Goal: Communication & Community: Answer question/provide support

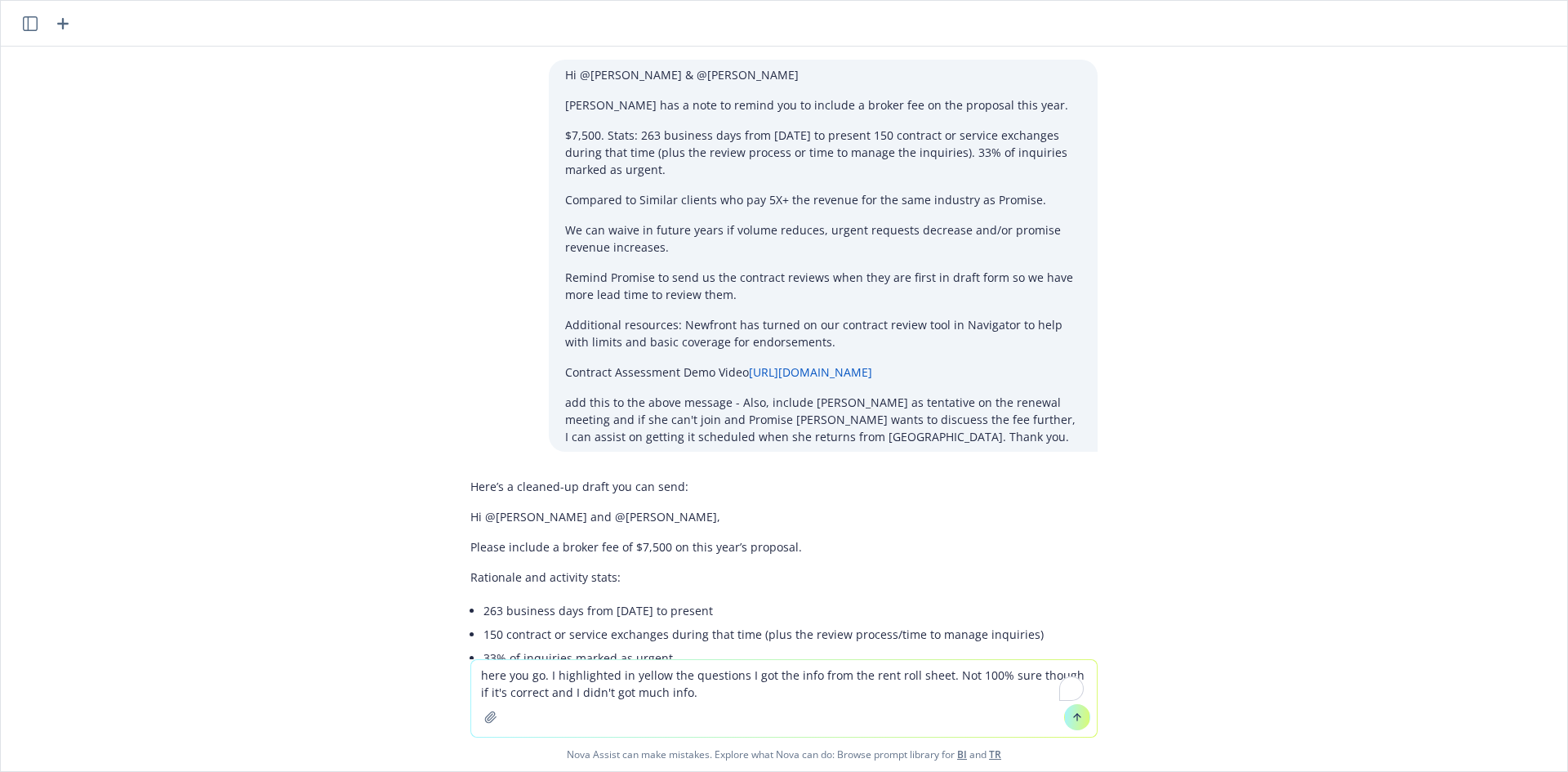
scroll to position [3310, 0]
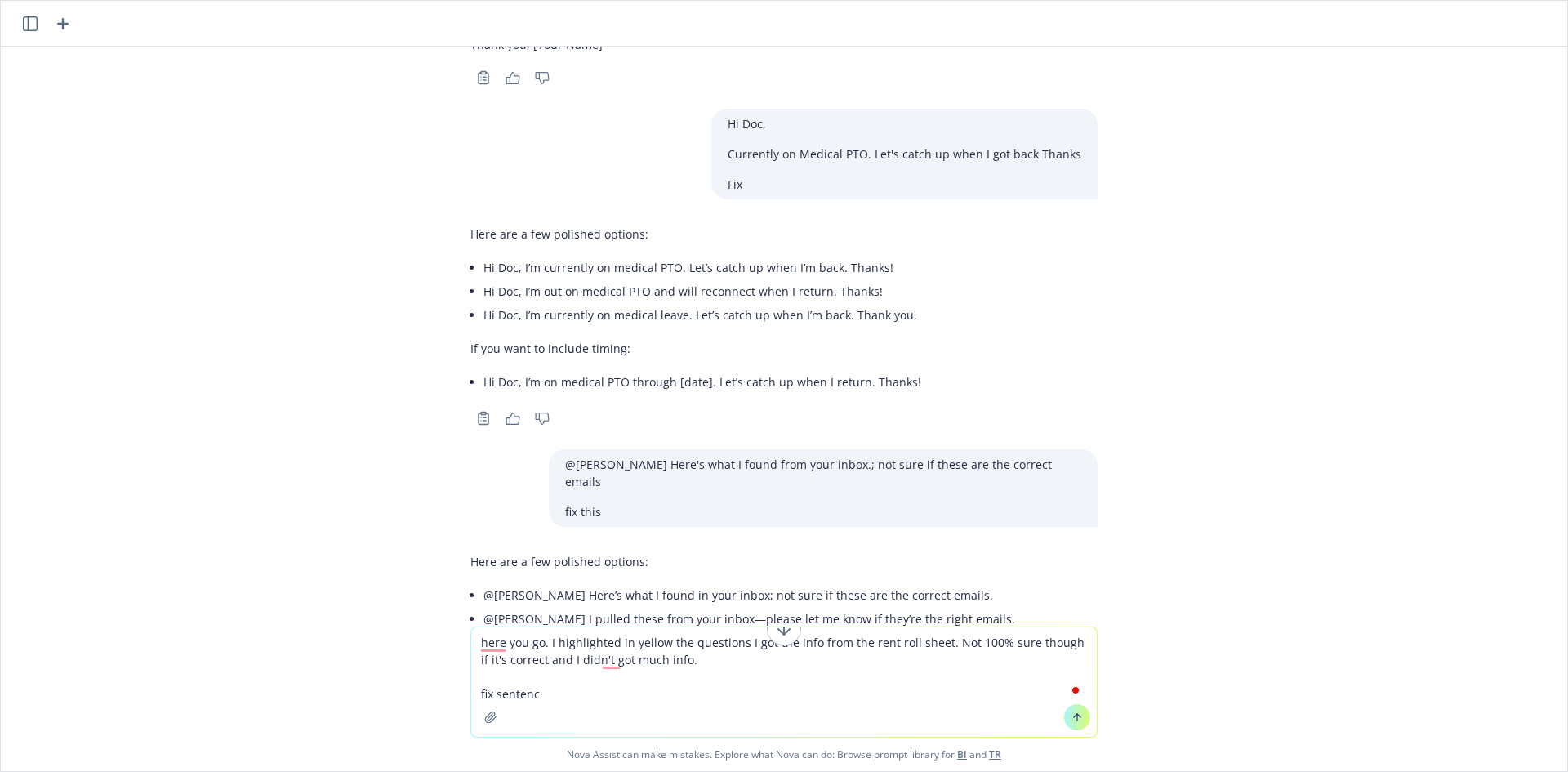
type textarea "here you go. I highlighted in yellow the questions I got the info from the rent…"
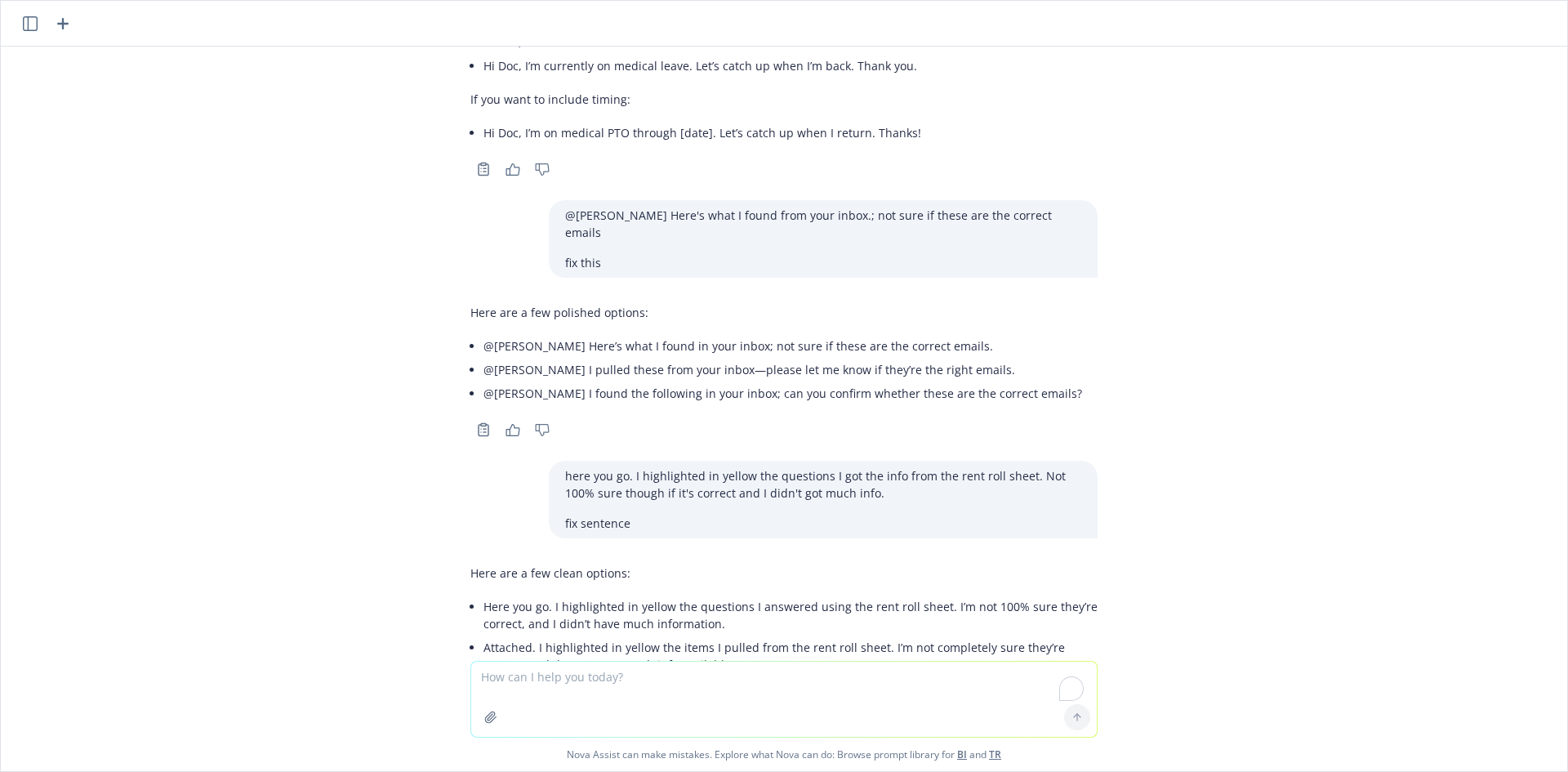
scroll to position [3622, 0]
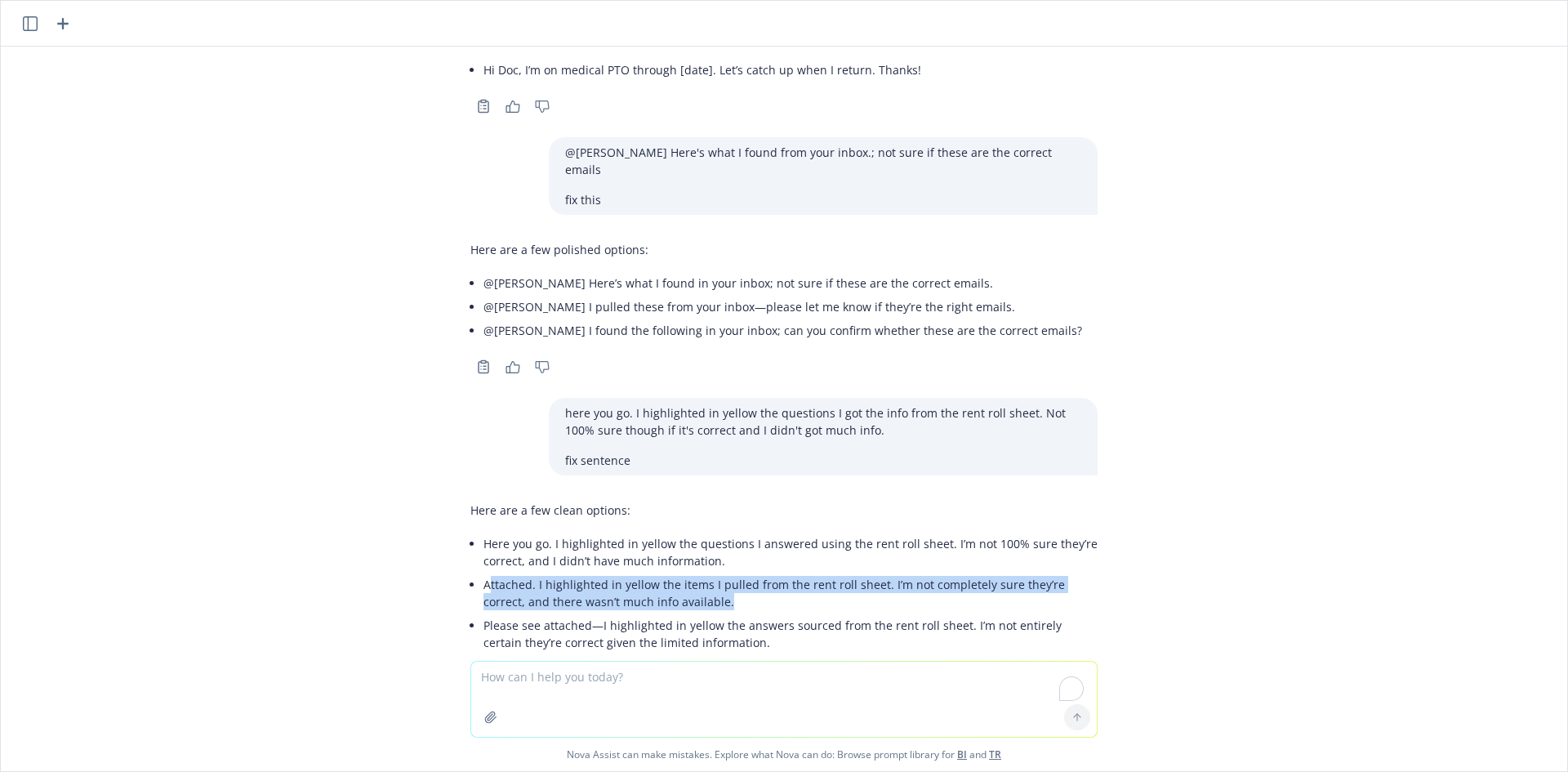
drag, startPoint x: 688, startPoint y: 536, endPoint x: 479, endPoint y: 518, distance: 209.8
click at [484, 572] on li "Attached. I highlighted in yellow the items I pulled from the rent roll sheet. …" at bounding box center [791, 592] width 615 height 41
click at [524, 572] on li "Attached. I highlighted in yellow the items I pulled from the rent roll sheet. …" at bounding box center [791, 592] width 615 height 41
copy li "I highlighted in yellow the items I pulled from the rent roll sheet. I’m not co…"
paste textarea "here you go. I highlighted in yellow the items I pulled from the rent roll shee…"
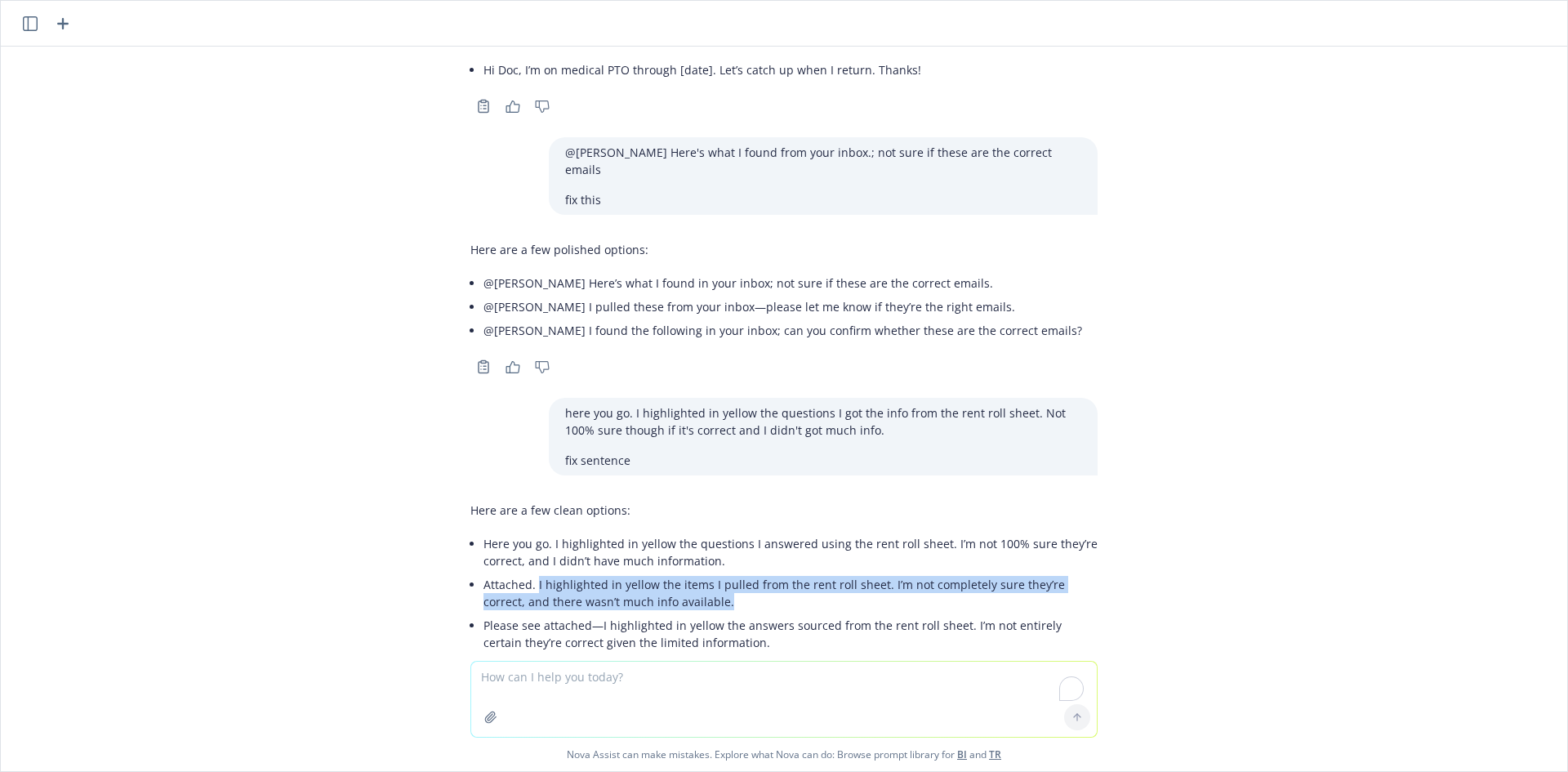
drag, startPoint x: 595, startPoint y: 690, endPoint x: 693, endPoint y: 771, distance: 127.1
click at [592, 691] on textarea "To enrich screen reader interactions, please activate Accessibility in Grammarl…" at bounding box center [784, 699] width 626 height 75
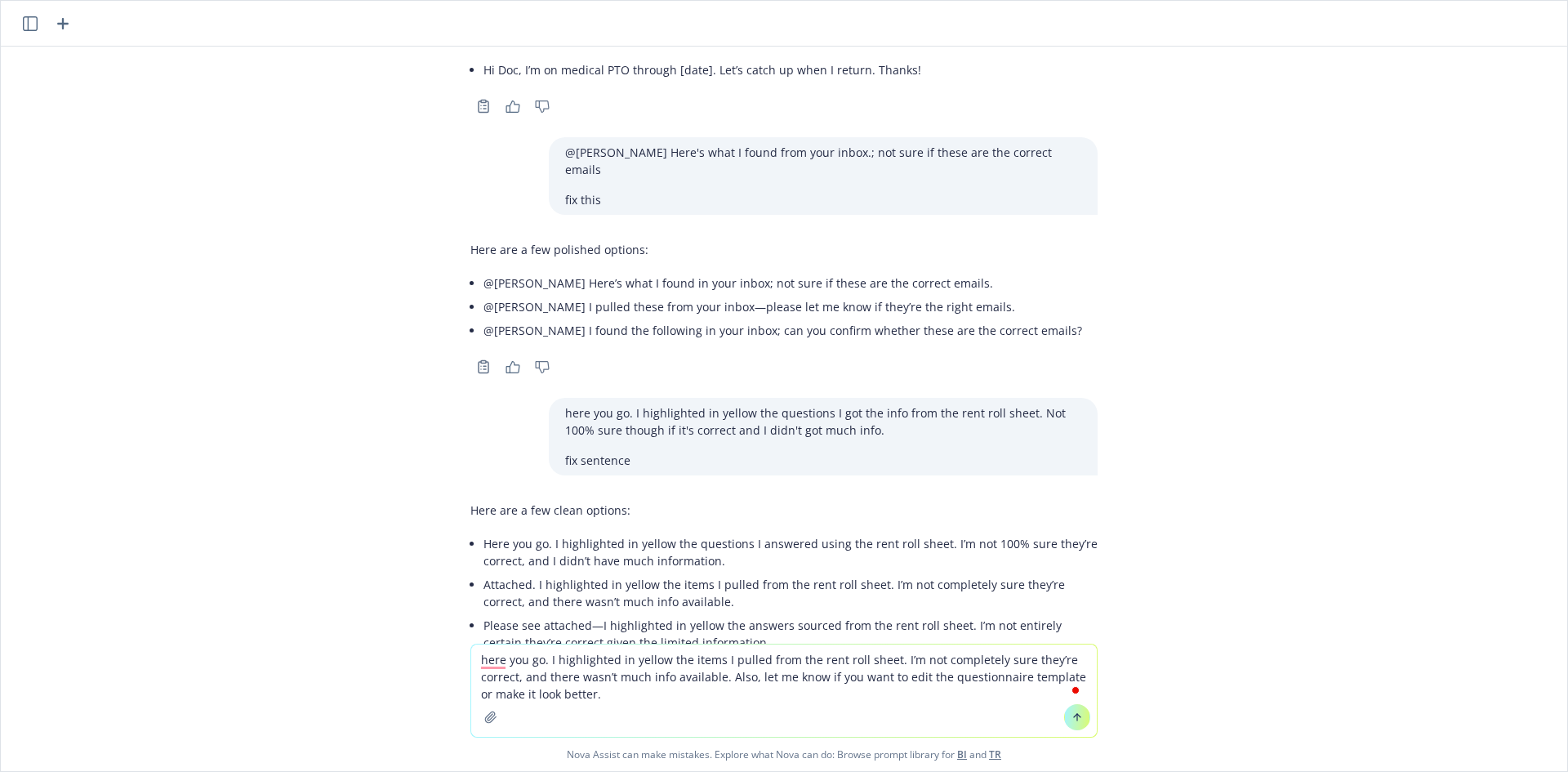
click at [916, 682] on textarea "here you go. I highlighted in yellow the items I pulled from the rent roll shee…" at bounding box center [784, 690] width 626 height 92
click at [817, 698] on textarea "here you go. I highlighted in yellow the items I pulled from the rent roll shee…" at bounding box center [784, 690] width 626 height 92
type textarea "here you go. I highlighted in yellow the items I pulled from the rent roll shee…"
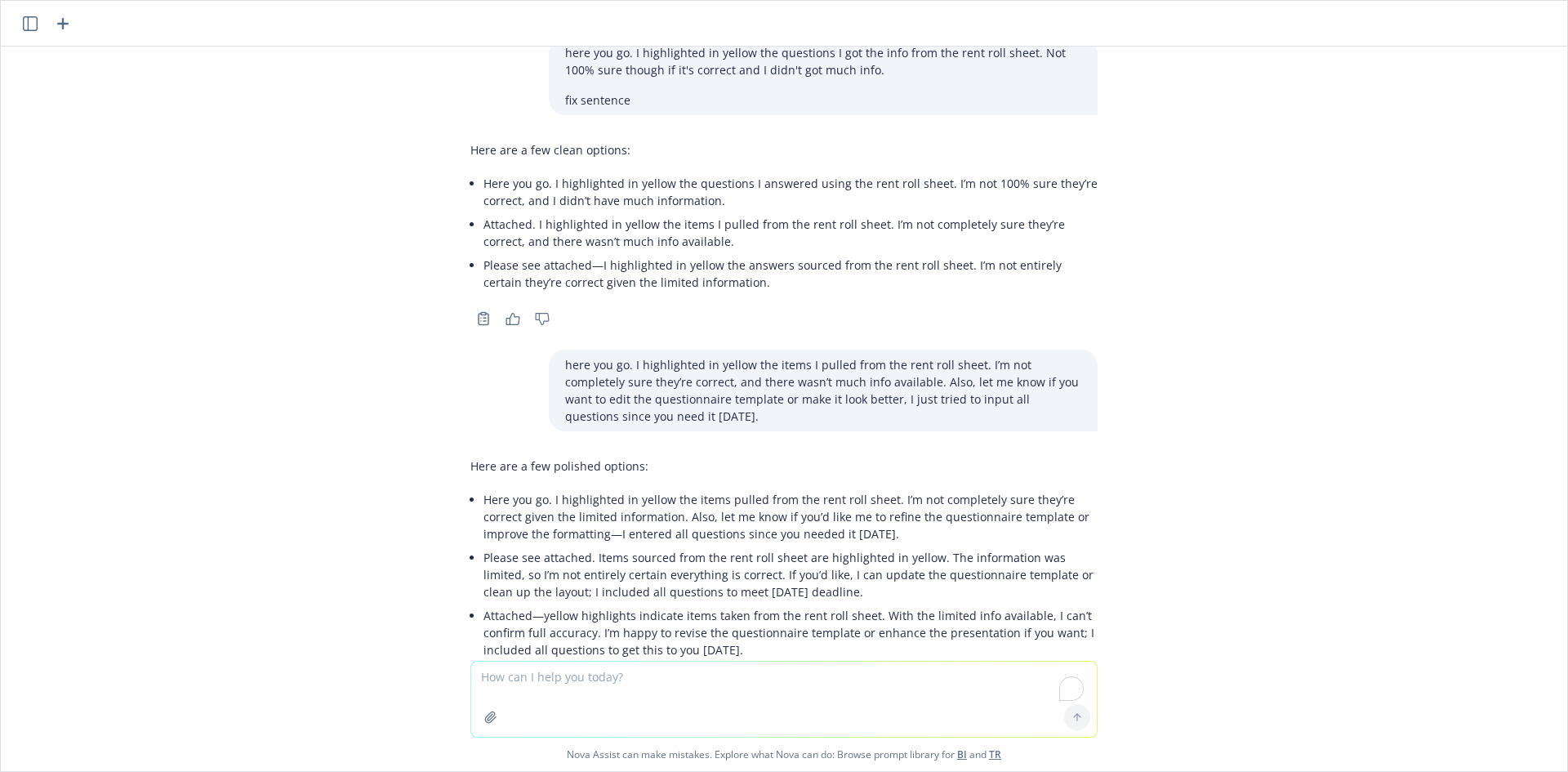
scroll to position [3990, 0]
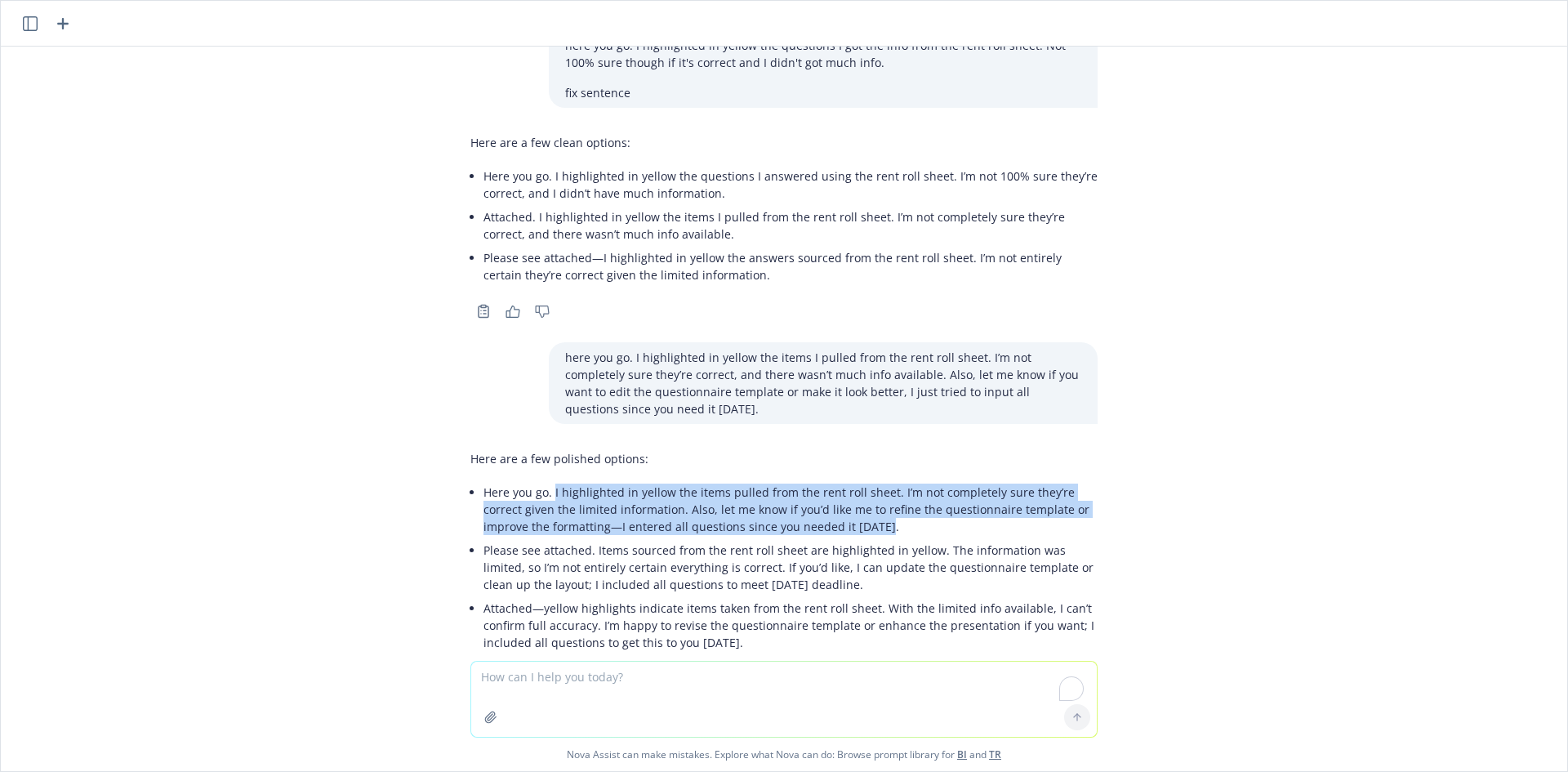
drag, startPoint x: 848, startPoint y: 454, endPoint x: 541, endPoint y: 425, distance: 308.4
click at [541, 484] on p "Here you go. I highlighted in yellow the items pulled from the rent roll sheet.…" at bounding box center [791, 510] width 615 height 52
copy p "I highlighted in yellow the items pulled from the rent roll sheet. I’m not comp…"
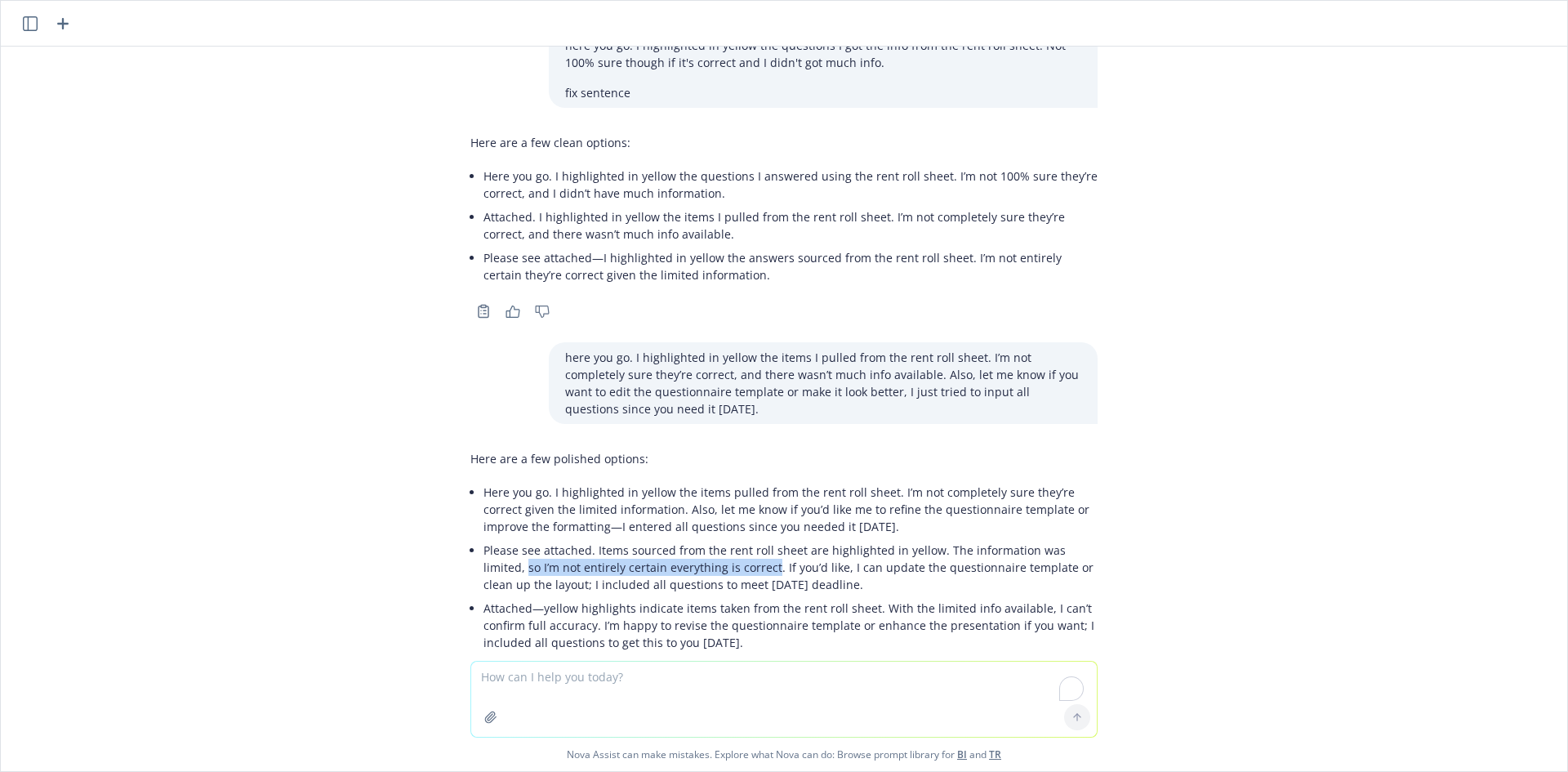
drag, startPoint x: 718, startPoint y: 501, endPoint x: 469, endPoint y: 495, distance: 249.1
click at [470, 495] on div "Here are a few polished options: Here you go. I highlighted in yellow the items…" at bounding box center [784, 552] width 627 height 217
click at [769, 692] on textarea "To enrich screen reader interactions, please activate Accessibility in Grammarl…" at bounding box center [784, 699] width 626 height 75
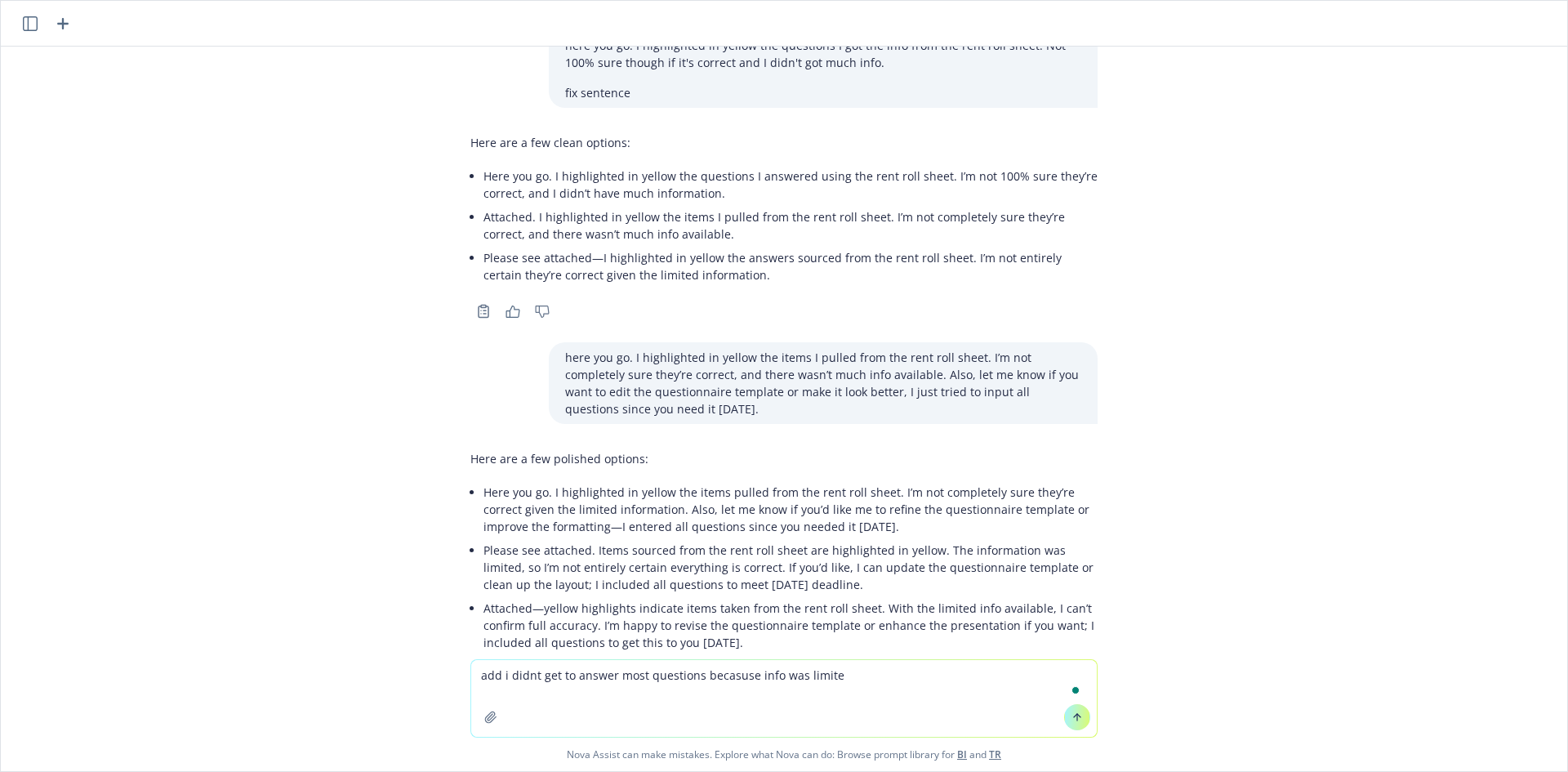
type textarea "add i didnt get to answer most questions becasuse info was limited"
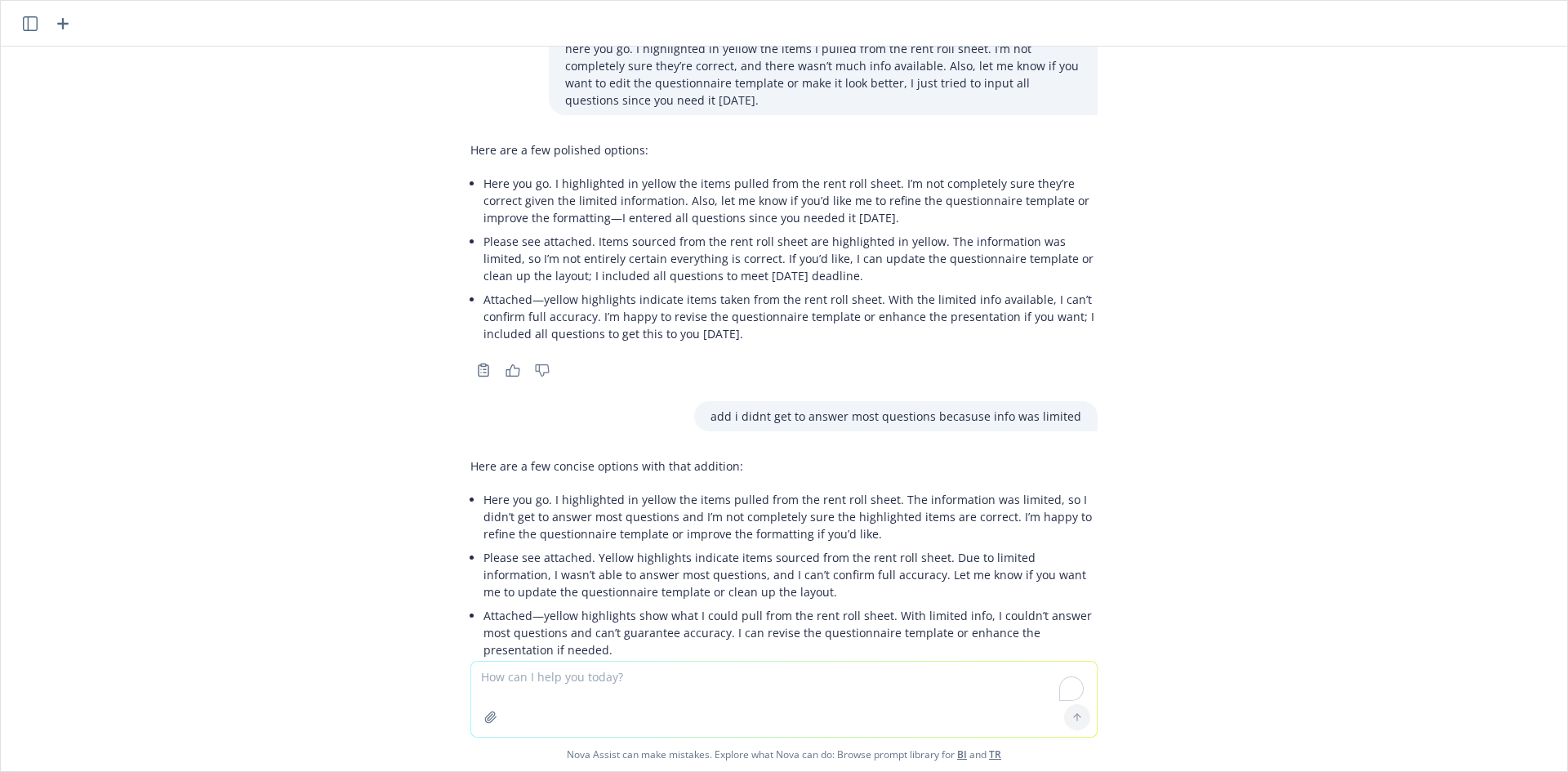
scroll to position [4306, 0]
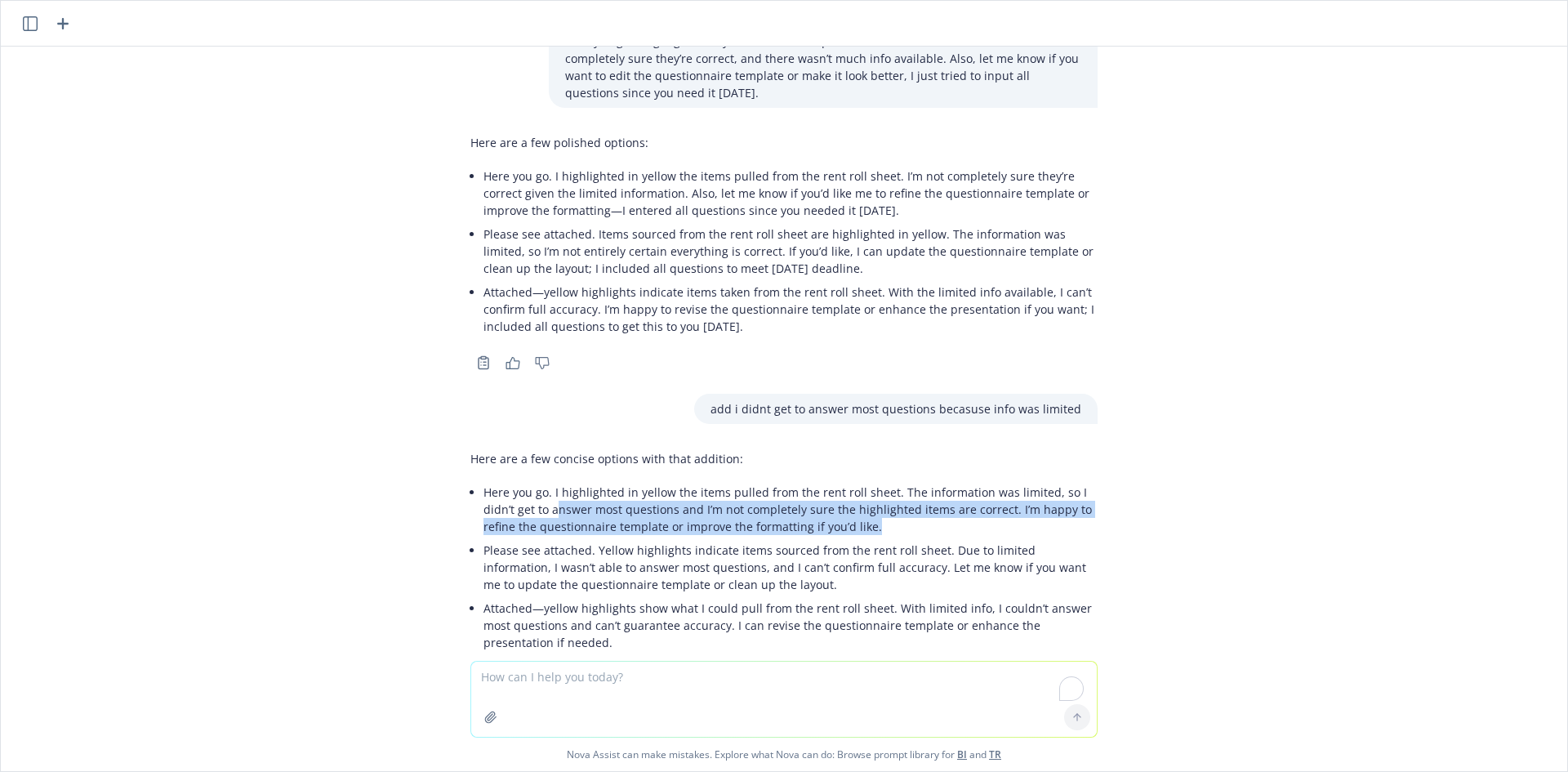
drag, startPoint x: 832, startPoint y: 455, endPoint x: 545, endPoint y: 441, distance: 287.3
click at [545, 484] on p "Here you go. I highlighted in yellow the items pulled from the rent roll sheet.…" at bounding box center [791, 510] width 615 height 52
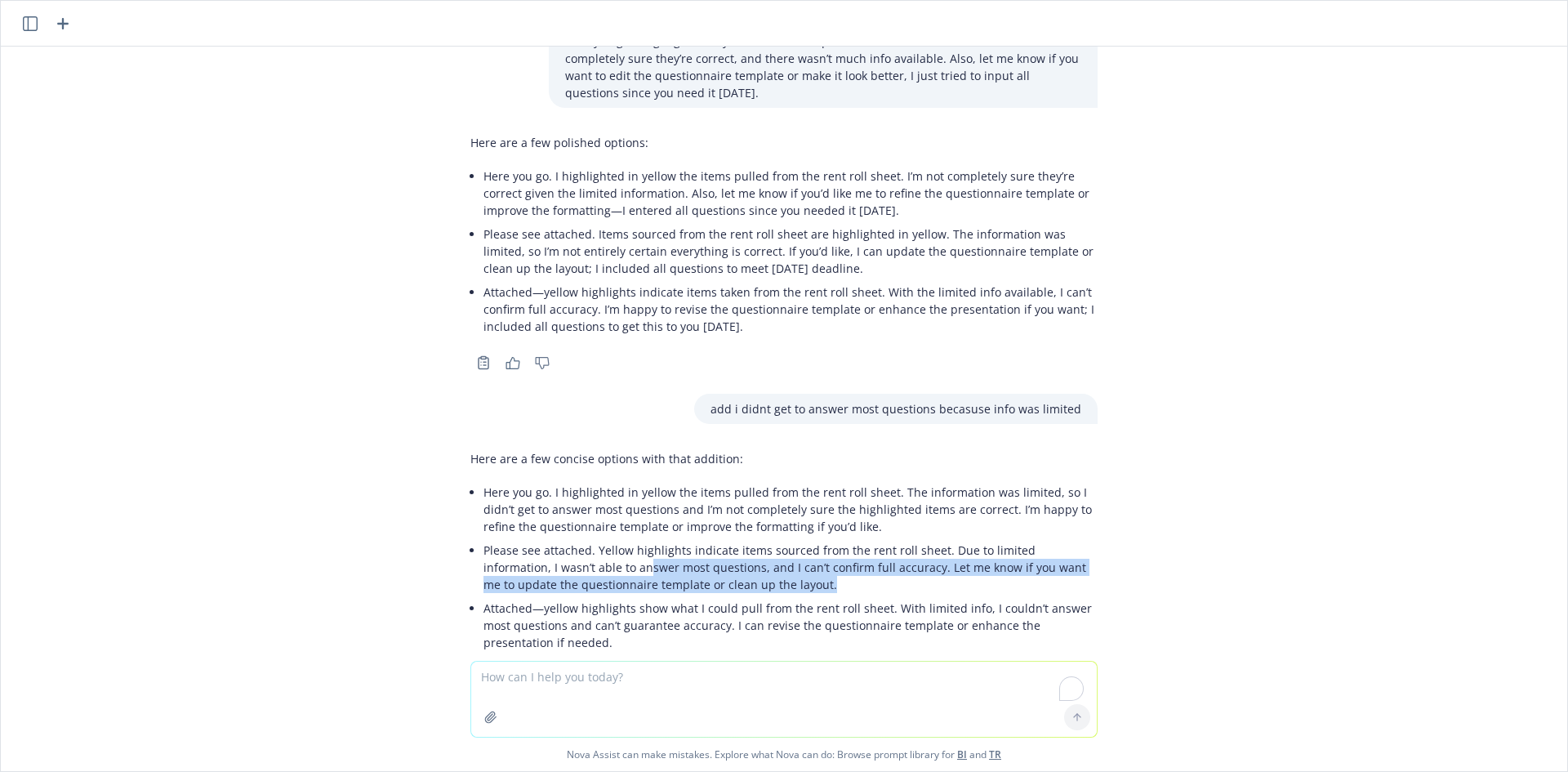
drag, startPoint x: 742, startPoint y: 518, endPoint x: 559, endPoint y: 495, distance: 184.4
click at [559, 542] on p "Please see attached. Yellow highlights indicate items sourced from the rent rol…" at bounding box center [791, 567] width 615 height 52
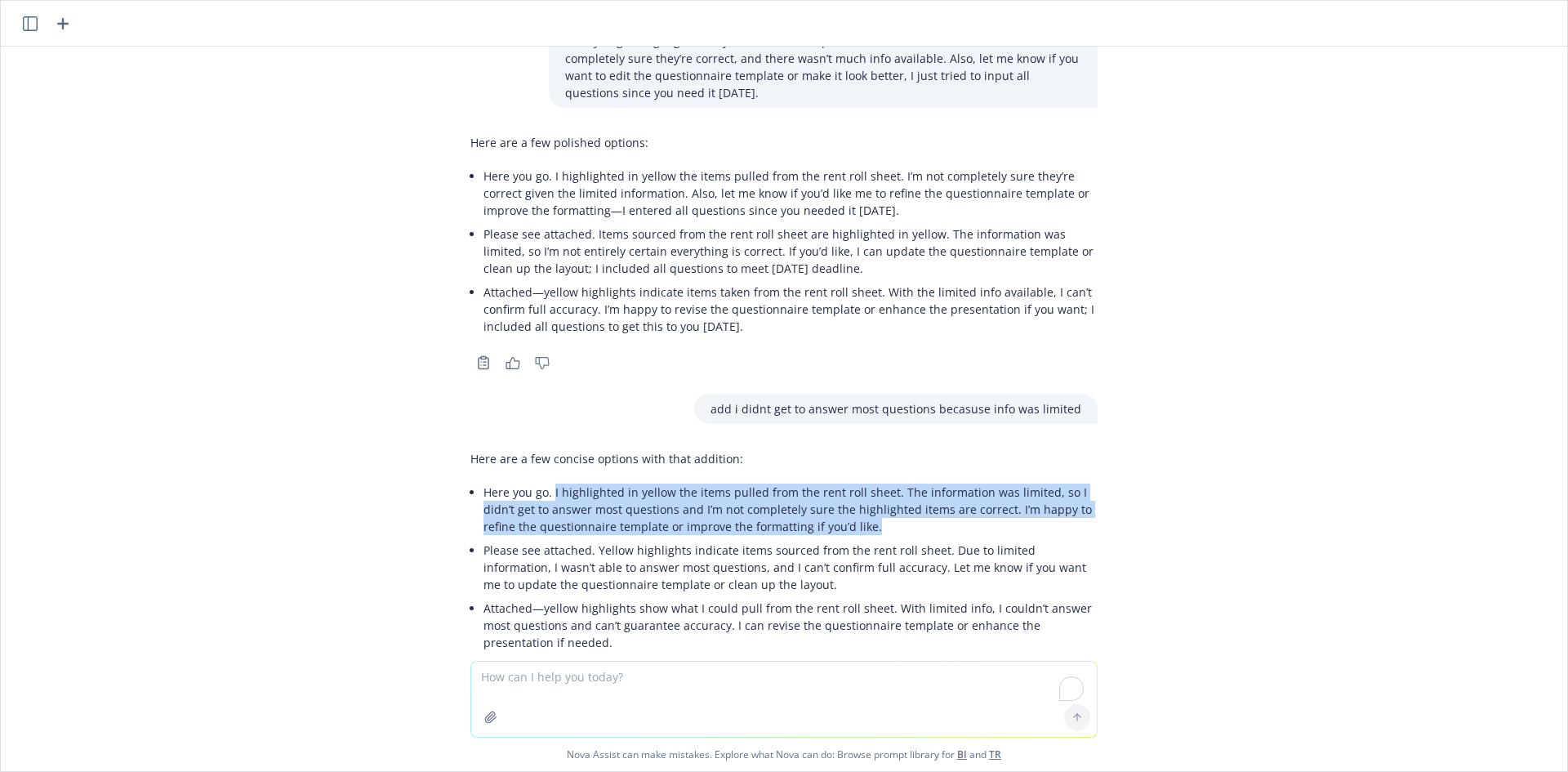
drag, startPoint x: 540, startPoint y: 424, endPoint x: 982, endPoint y: 457, distance: 443.2
click at [982, 484] on p "Here you go. I highlighted in yellow the items pulled from the rent roll sheet.…" at bounding box center [791, 510] width 615 height 52
copy p "I highlighted in yellow the items pulled from the rent roll sheet. The informat…"
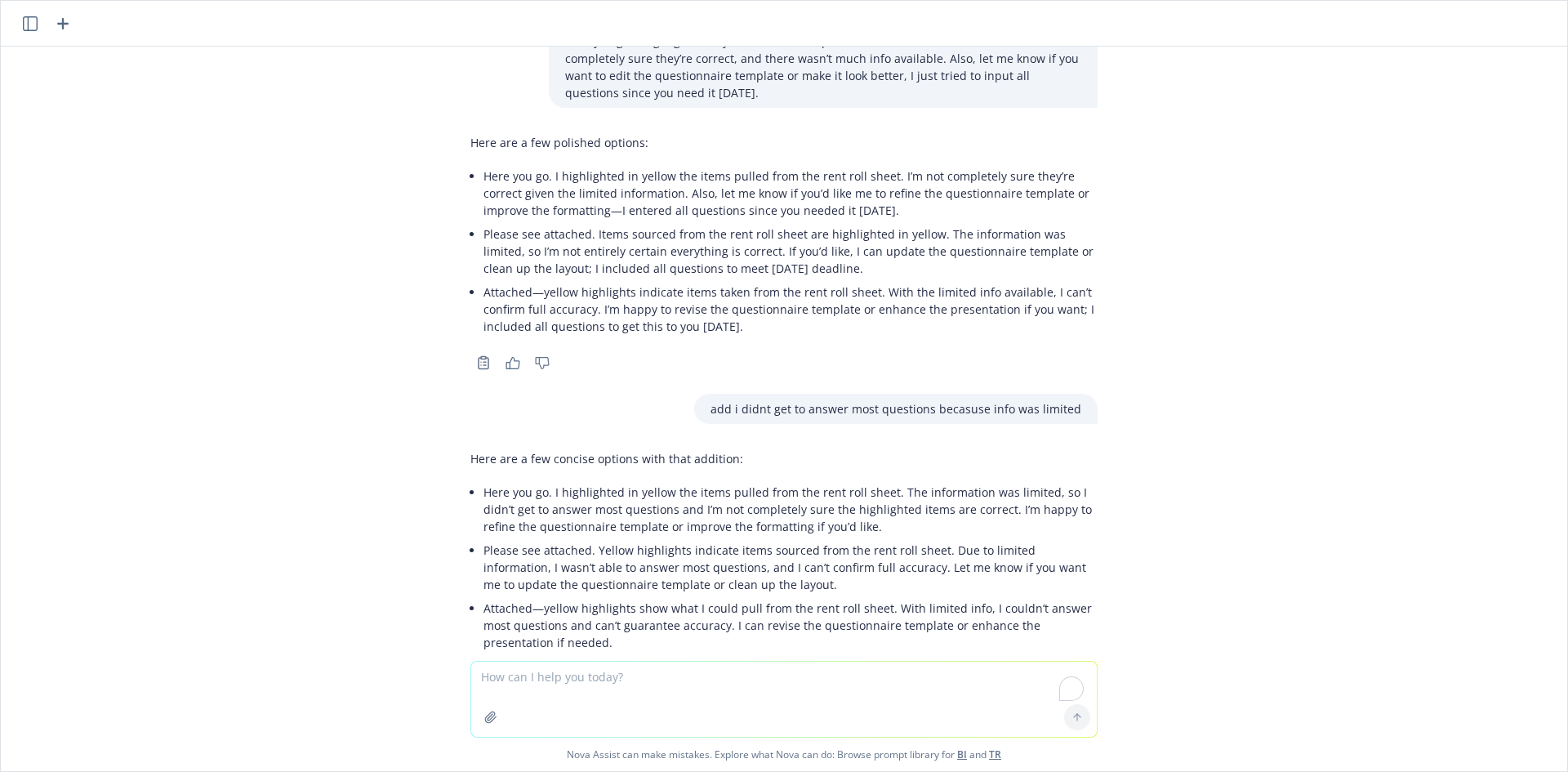
drag, startPoint x: 526, startPoint y: 676, endPoint x: 760, endPoint y: 734, distance: 241.1
click at [526, 675] on textarea "To enrich screen reader interactions, please activate Accessibility in Grammarl…" at bounding box center [784, 699] width 626 height 75
paste textarea "When they respond, send this to [PERSON_NAME] and [PERSON_NAME]."
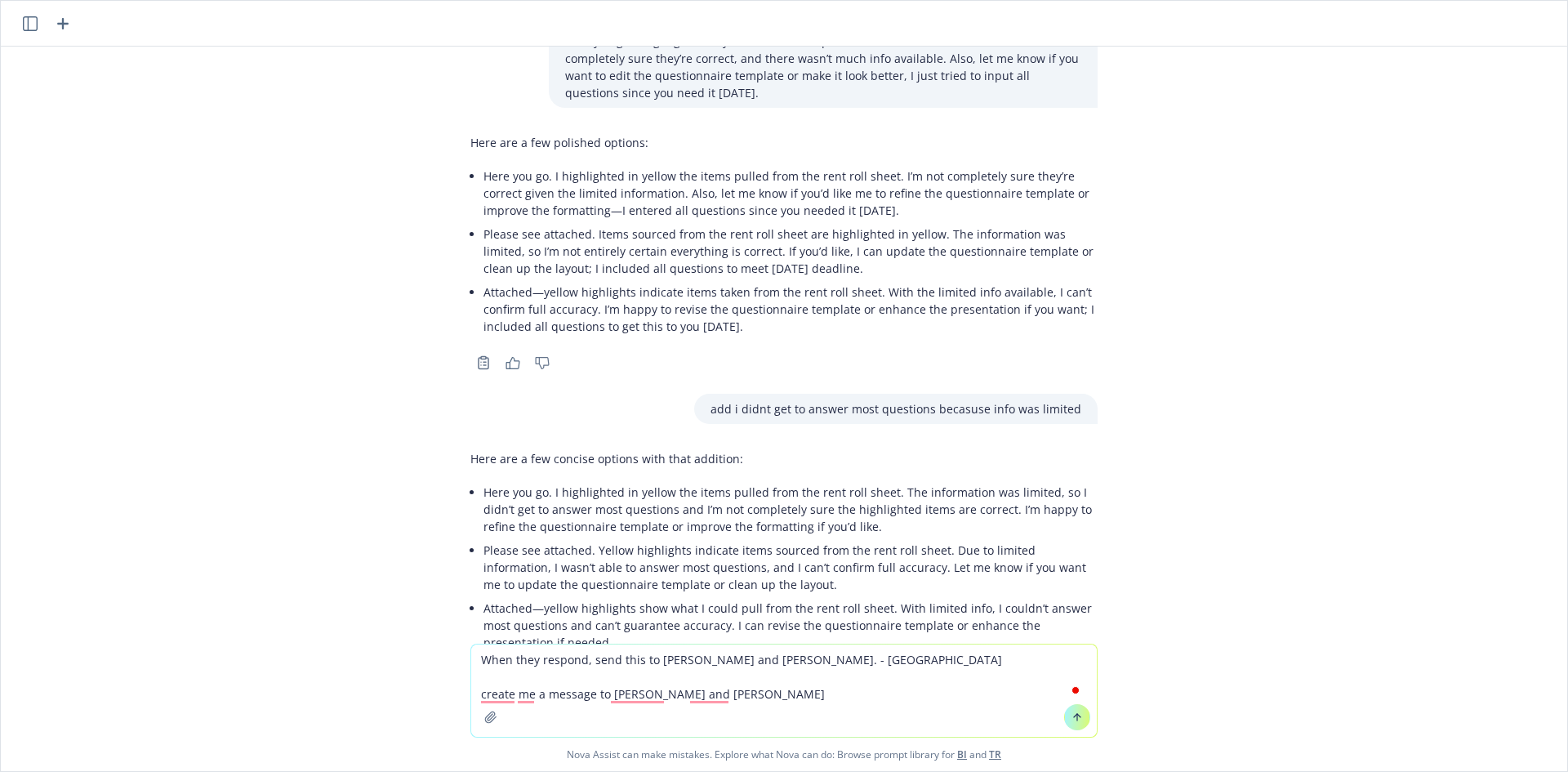
type textarea "When they respond, send this to [PERSON_NAME] and [PERSON_NAME]. - [GEOGRAPHIC_…"
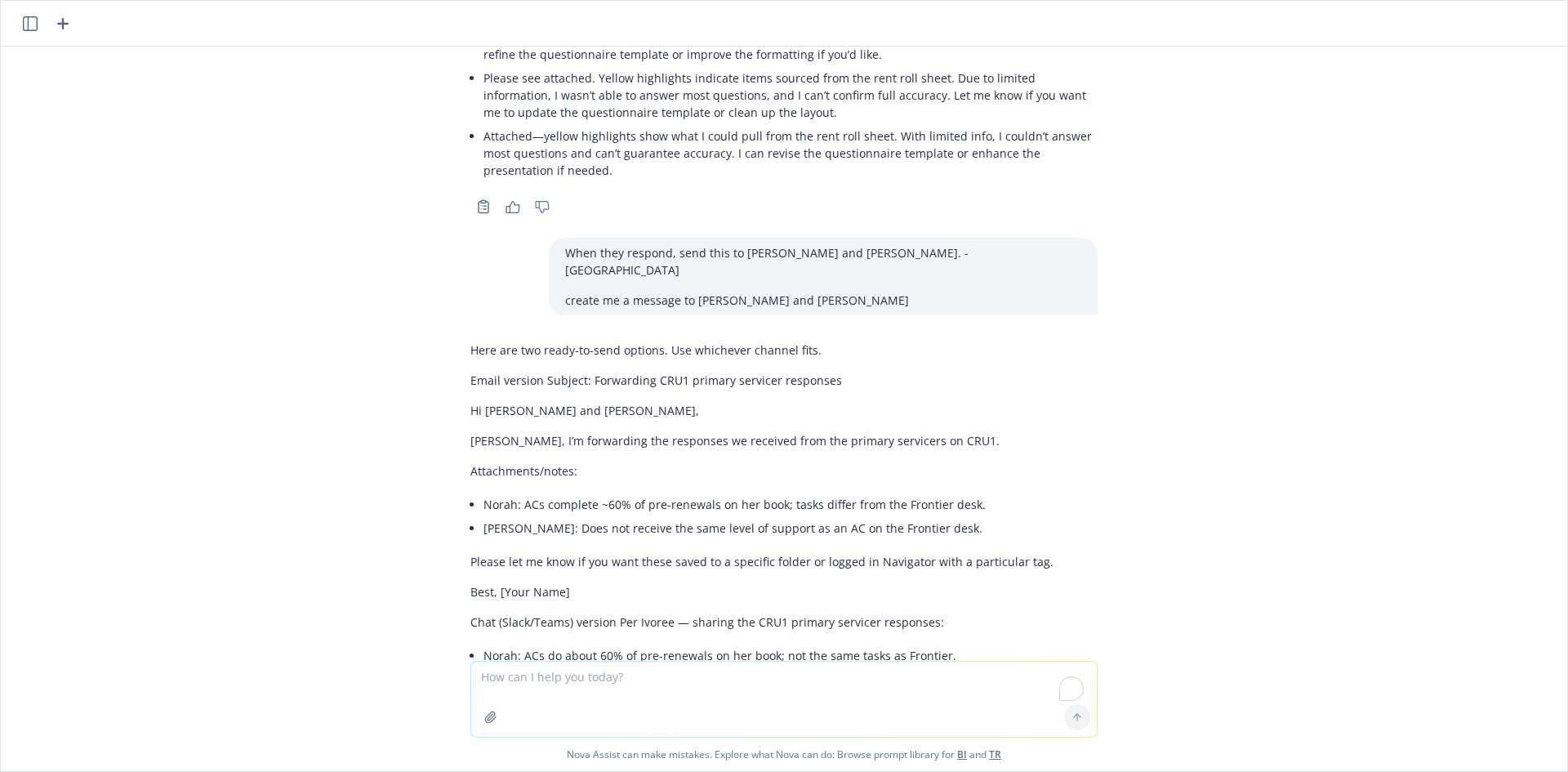
scroll to position [4814, 0]
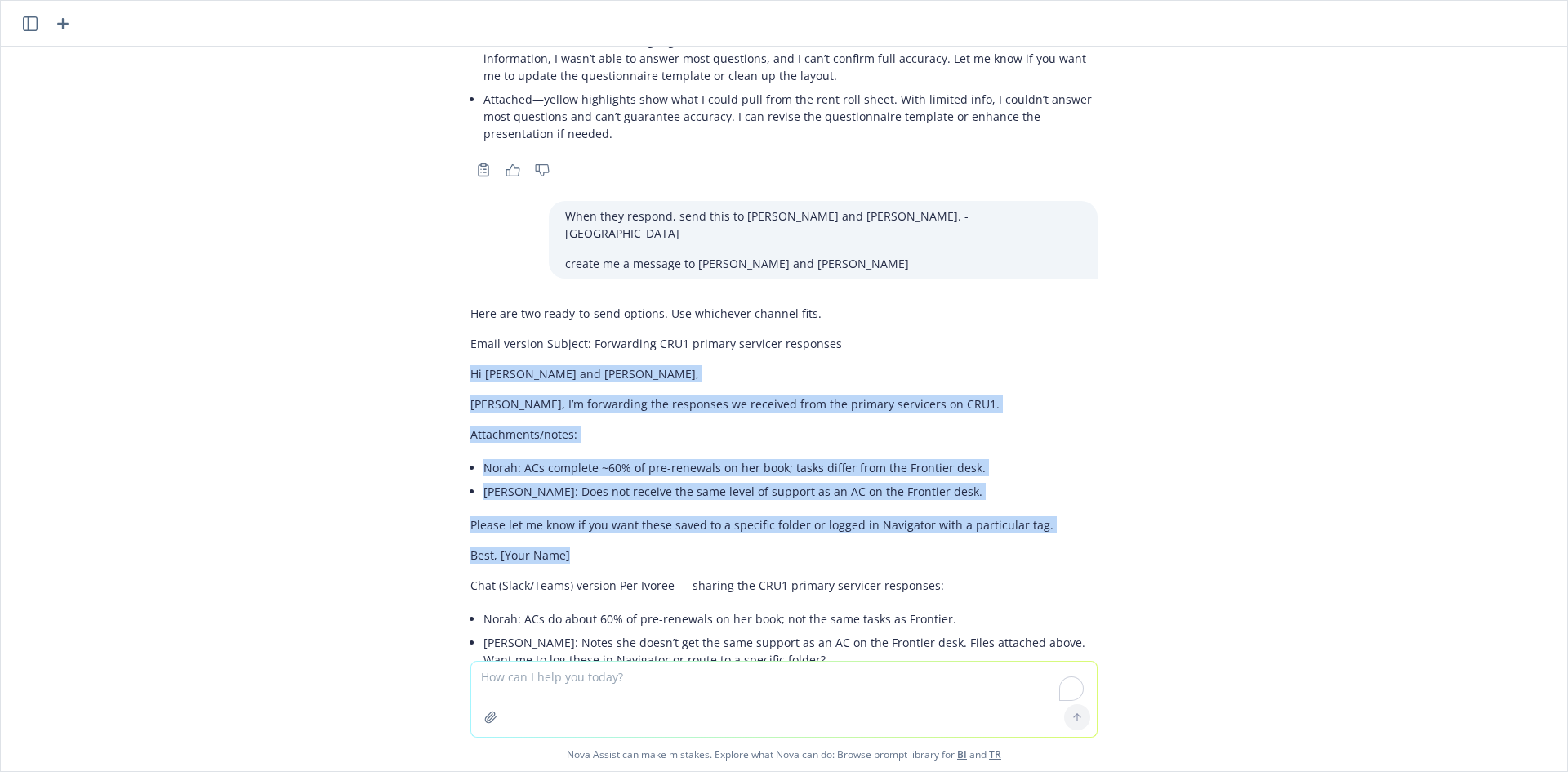
drag, startPoint x: 456, startPoint y: 286, endPoint x: 561, endPoint y: 456, distance: 199.8
click at [561, 456] on div "Here are two ready-to-send options. Use whichever channel fits. Email version S…" at bounding box center [784, 503] width 654 height 409
copy div "Hi [PERSON_NAME] and [PERSON_NAME], [PERSON_NAME], I’m forwarding the responses…"
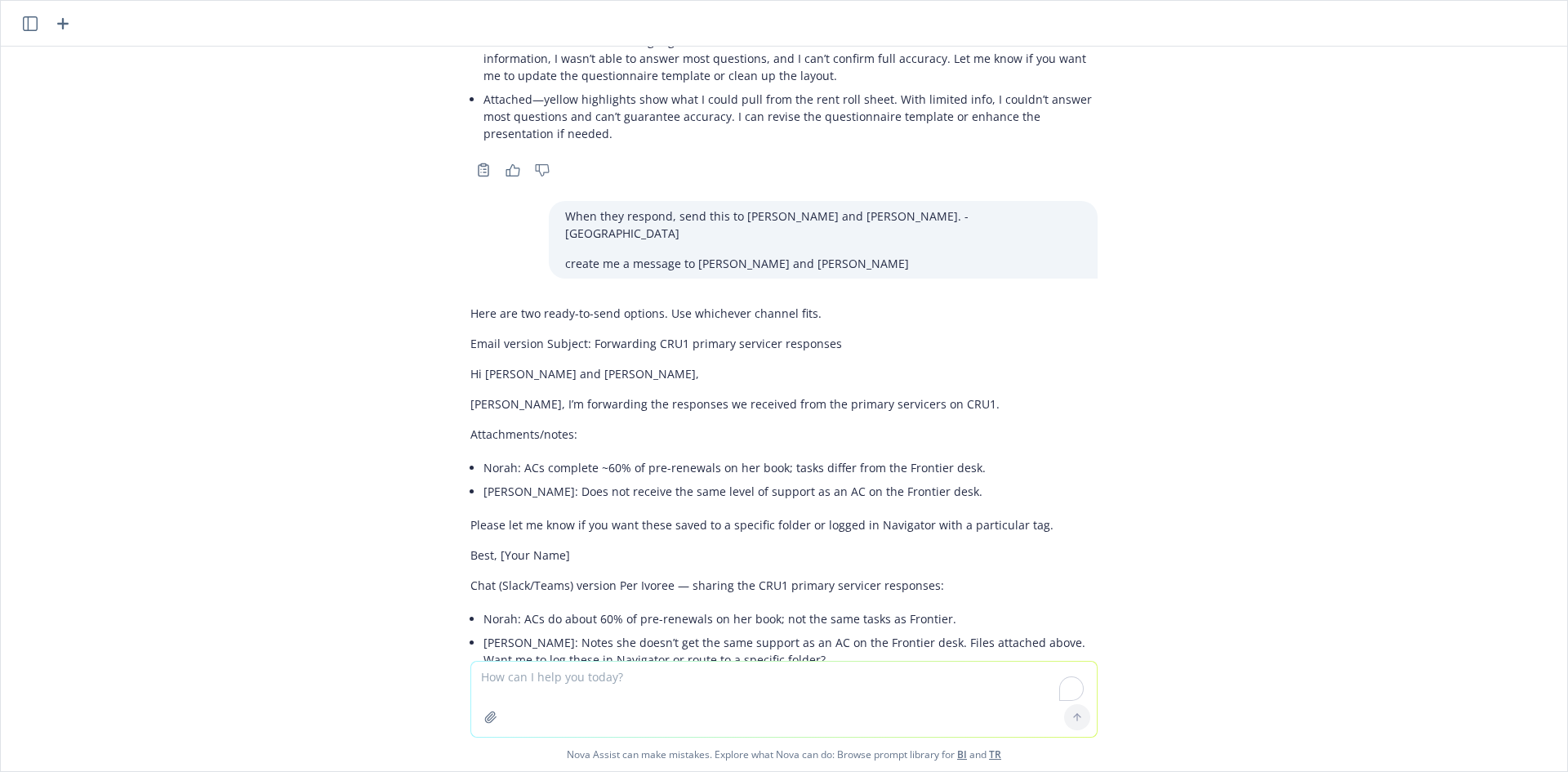
click at [569, 682] on textarea "To enrich screen reader interactions, please activate Accessibility in Grammarl…" at bounding box center [784, 699] width 626 height 75
paste textarea "Hi [PERSON_NAME]! Apologies for my delayed , response let's gfo with [DATE] for…"
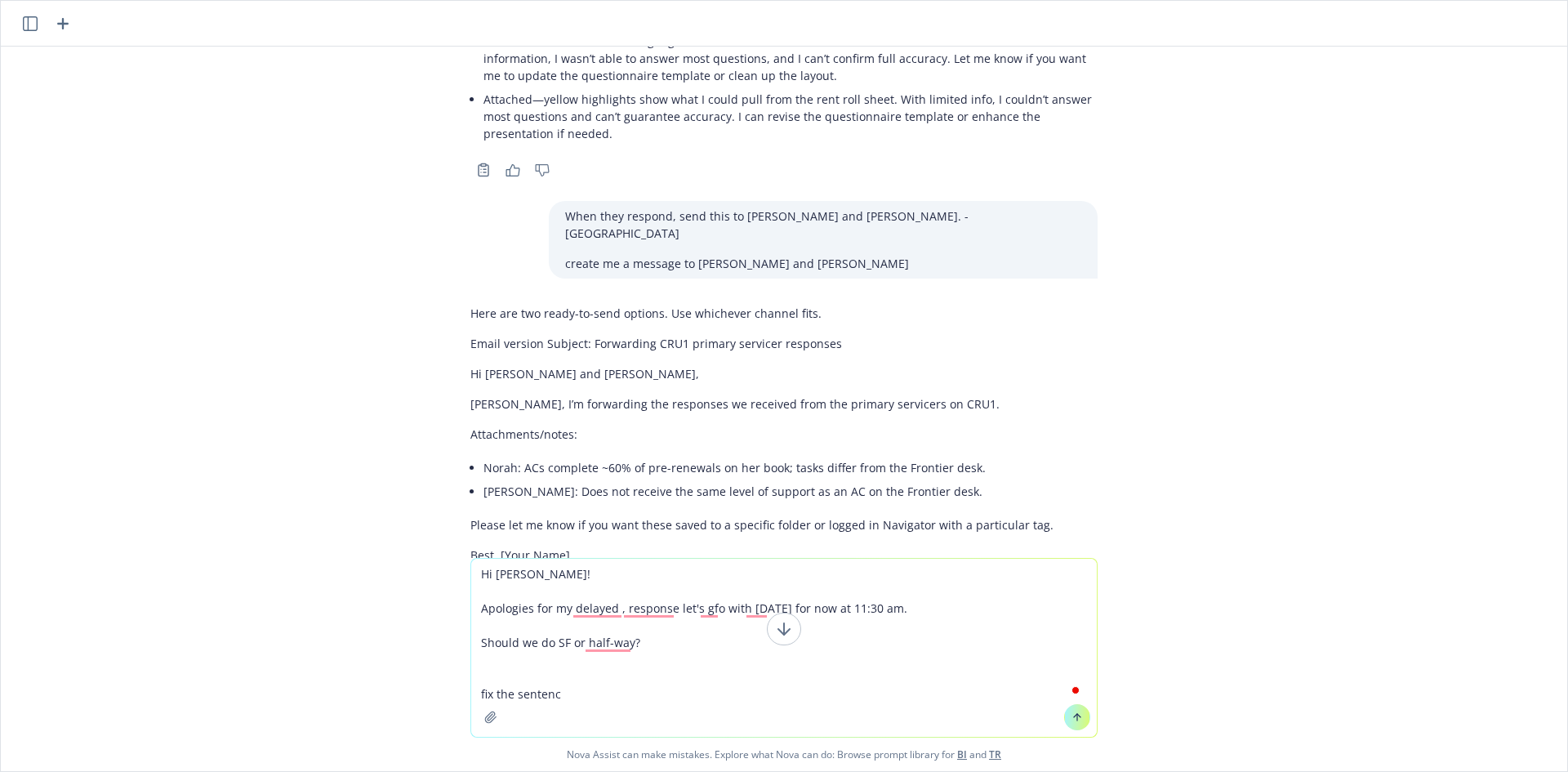
type textarea "Hi [PERSON_NAME]! Apologies for my delayed , response let's gfo with [DATE] for…"
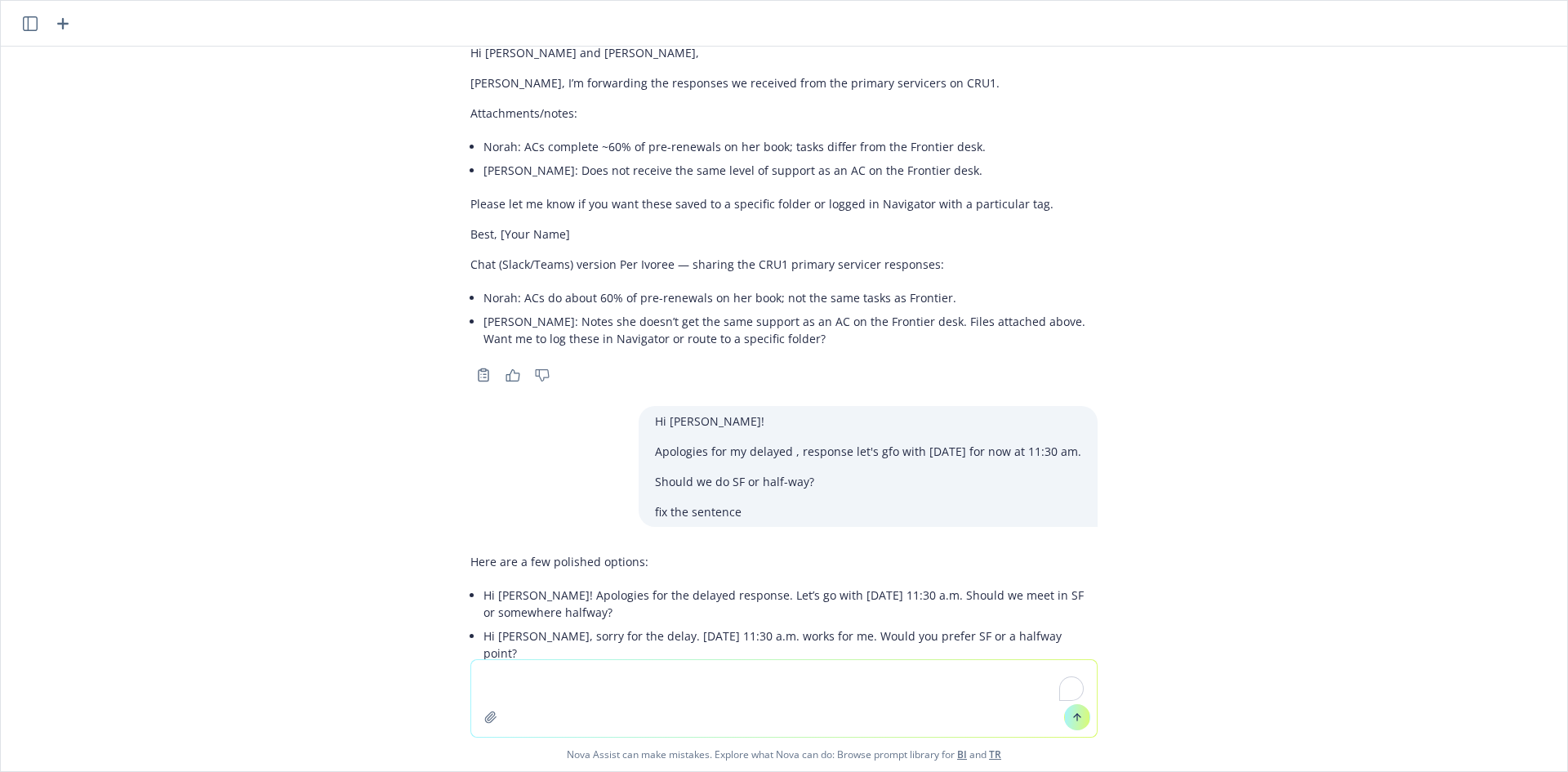
scroll to position [5137, 0]
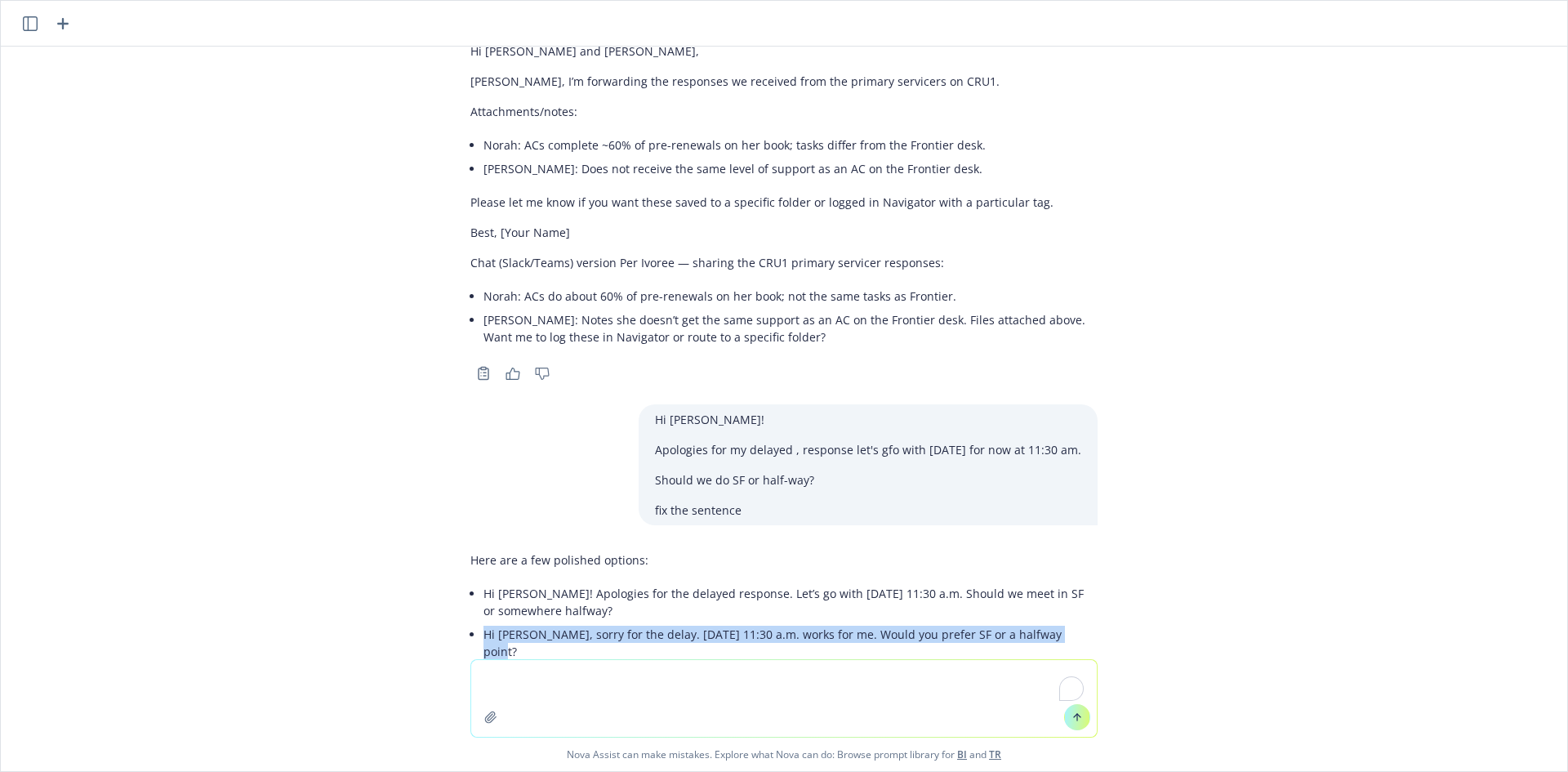
drag, startPoint x: 869, startPoint y: 534, endPoint x: 1062, endPoint y: 553, distance: 193.9
click at [1062, 553] on div "Hi @[PERSON_NAME] & @[PERSON_NAME] has a note to remind you to include a broker…" at bounding box center [784, 352] width 1567 height 613
copy p "Hi [PERSON_NAME], sorry for the delay. [DATE] 11:30 a.m. works for me. Would yo…"
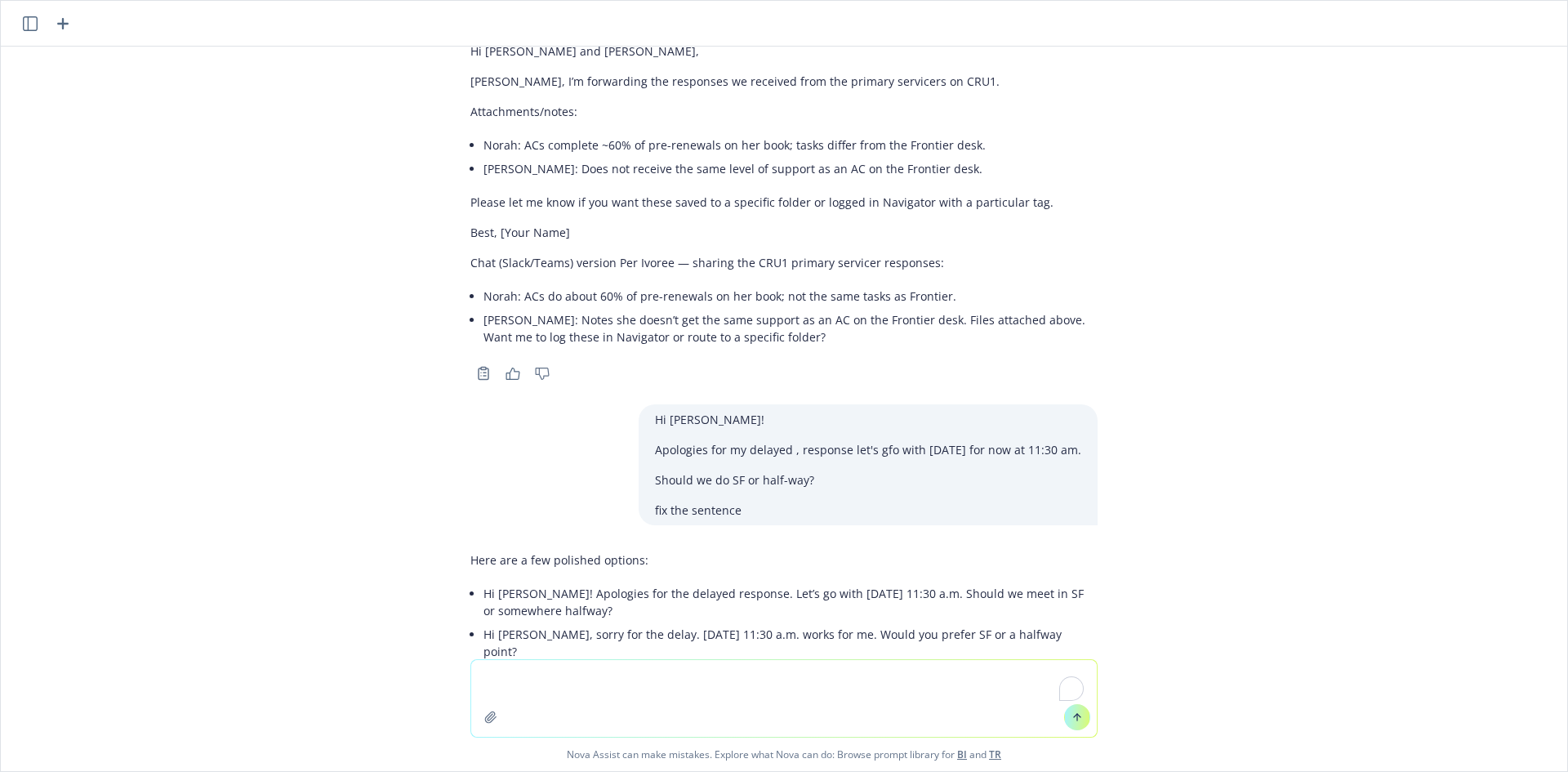
drag, startPoint x: 1065, startPoint y: 576, endPoint x: 1076, endPoint y: 577, distance: 11.0
click at [1076, 577] on div "Hi @[PERSON_NAME] & @[PERSON_NAME] has a note to remind you to include a broker…" at bounding box center [784, 352] width 1567 height 613
copy p "Hi [PERSON_NAME] — apologies for the late reply. Let’s plan for [DATE] 11:30 a.…"
click at [1084, 666] on p "Hi [PERSON_NAME] — apologies for the late reply. Let’s plan for [DATE] 11:30 a.…" at bounding box center [791, 684] width 615 height 35
copy p "Hi [PERSON_NAME] — apologies for the late reply. Let’s plan for [DATE] 11:30 a.…"
